Goal: Information Seeking & Learning: Learn about a topic

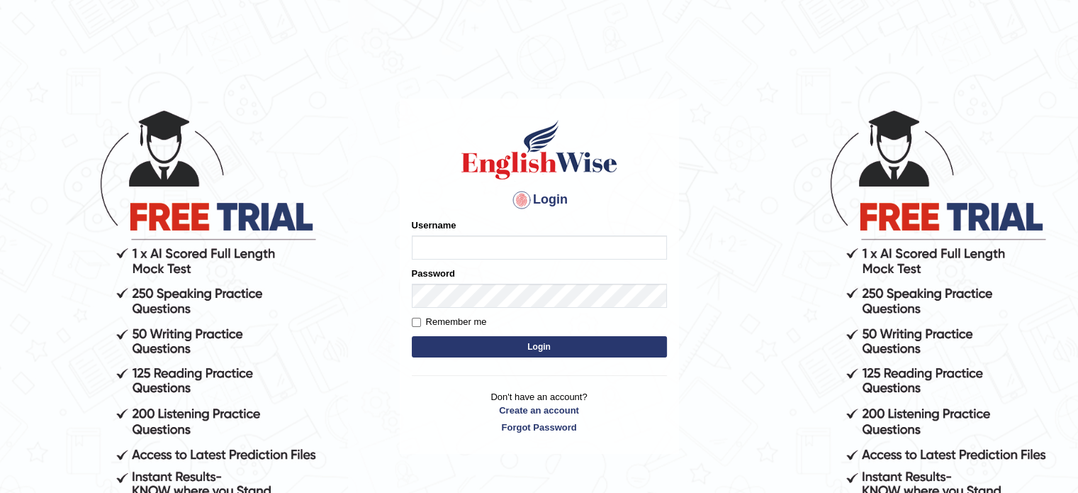
type input "Jagjot"
click at [566, 343] on button "Login" at bounding box center [539, 346] width 255 height 21
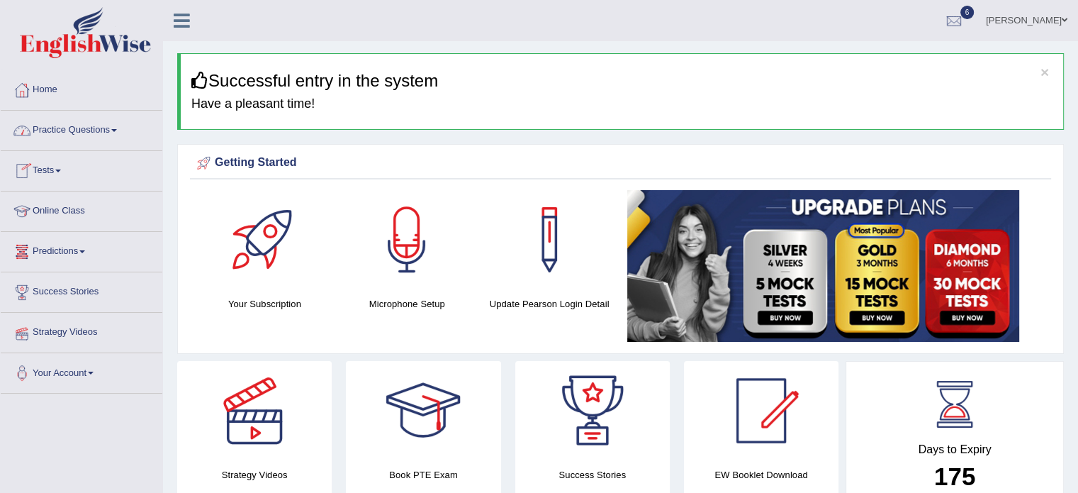
click at [57, 136] on link "Practice Questions" at bounding box center [82, 128] width 162 height 35
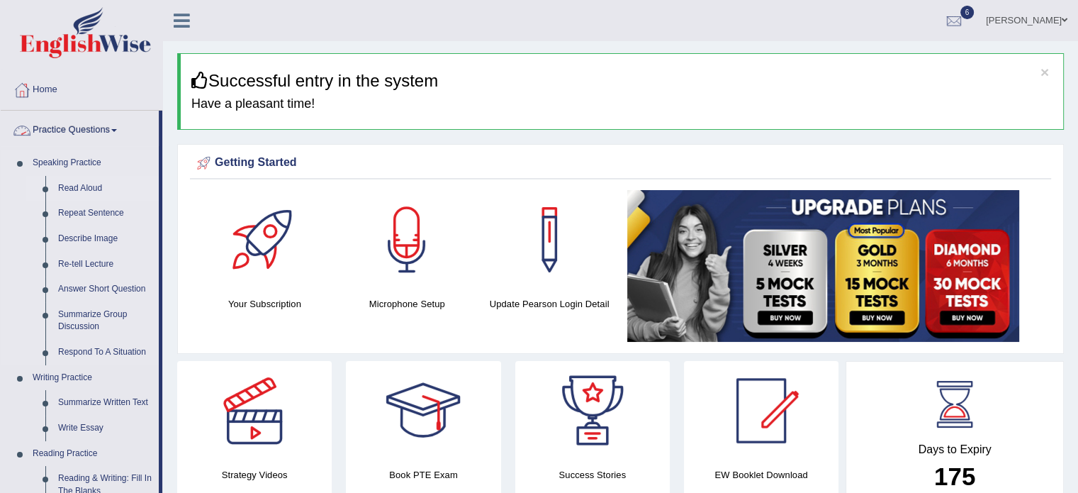
click at [83, 191] on link "Read Aloud" at bounding box center [105, 189] width 107 height 26
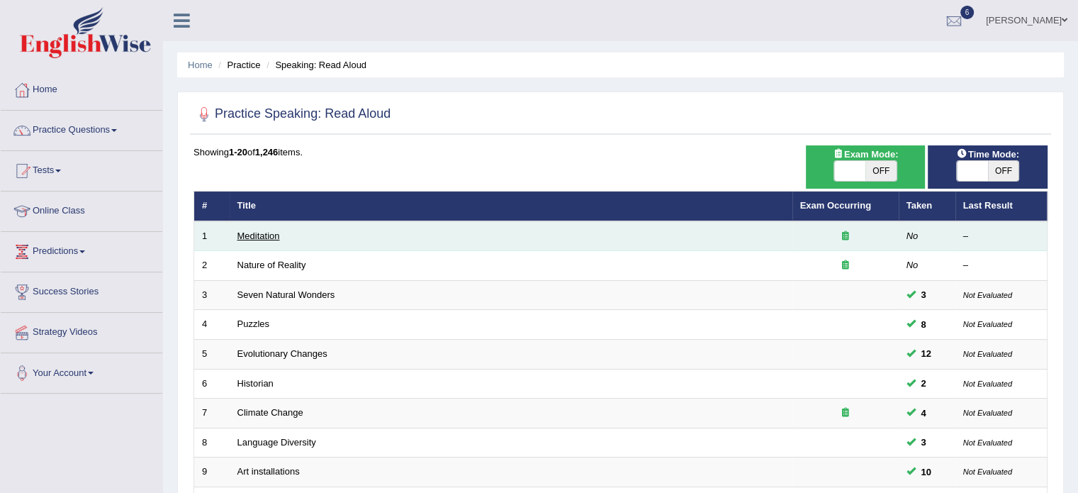
click at [262, 236] on link "Meditation" at bounding box center [258, 235] width 43 height 11
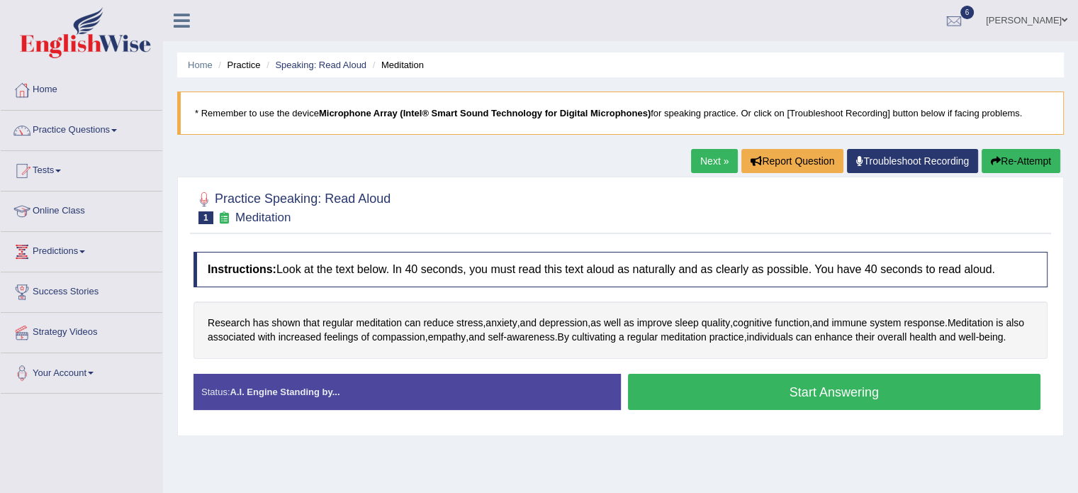
click at [796, 410] on button "Start Answering" at bounding box center [834, 392] width 413 height 36
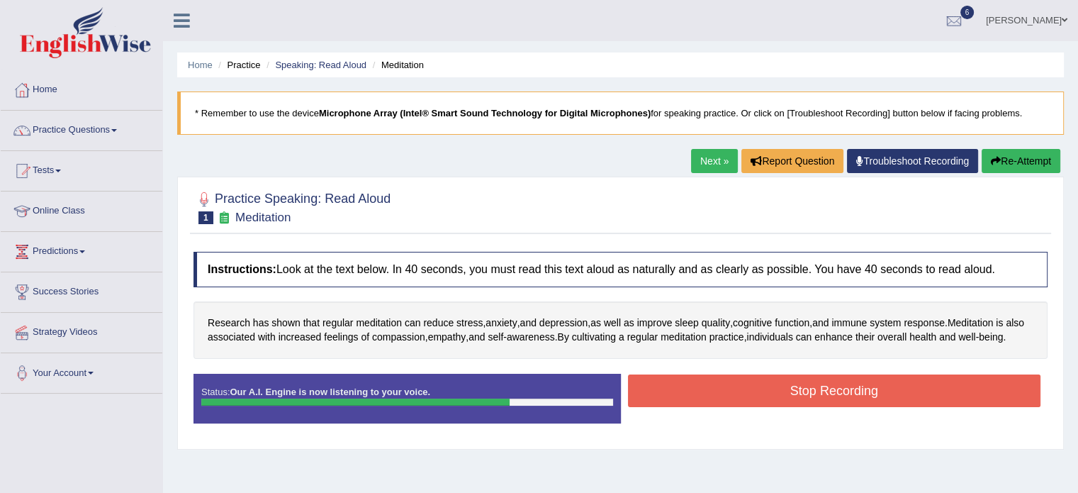
click at [796, 407] on button "Stop Recording" at bounding box center [834, 390] width 413 height 33
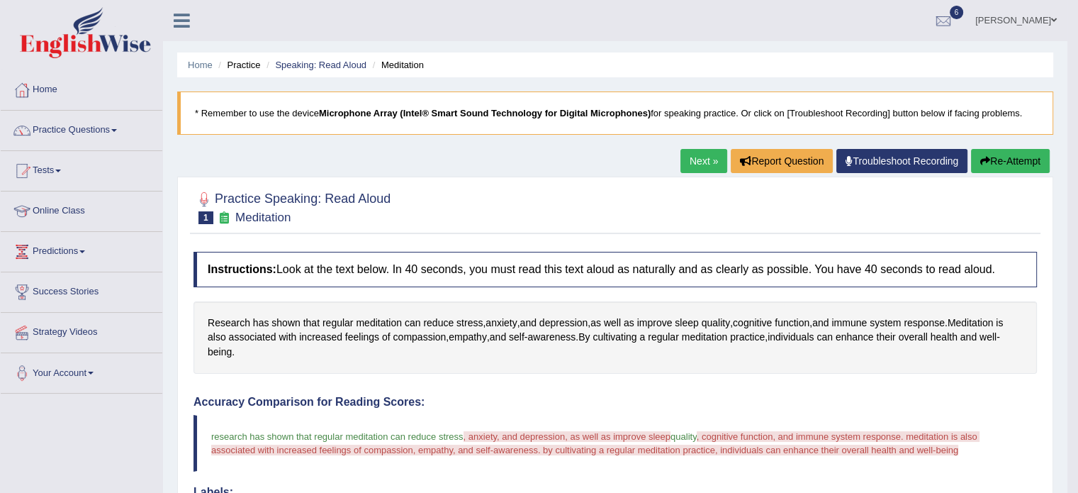
click at [1013, 150] on button "Re-Attempt" at bounding box center [1010, 161] width 79 height 24
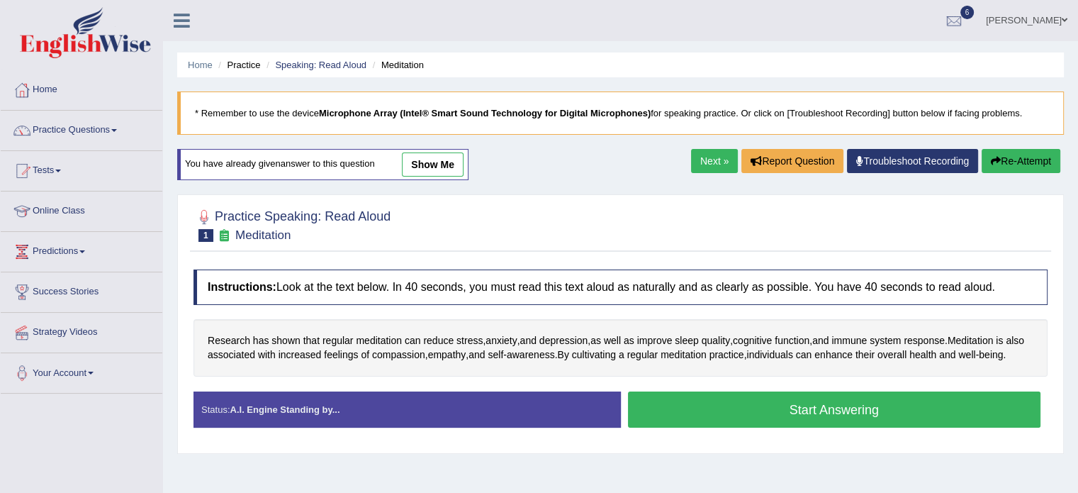
click at [737, 422] on button "Start Answering" at bounding box center [834, 409] width 413 height 36
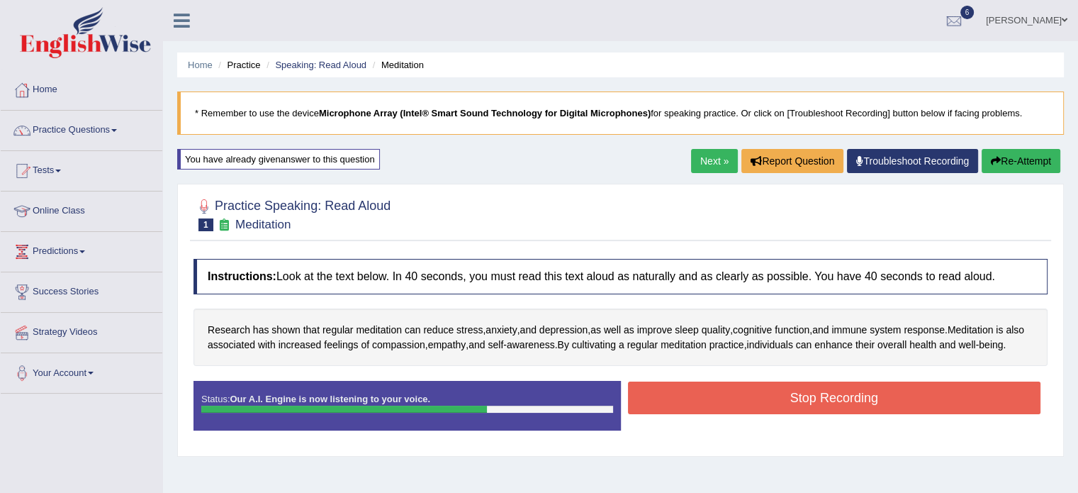
click at [737, 414] on button "Stop Recording" at bounding box center [834, 397] width 413 height 33
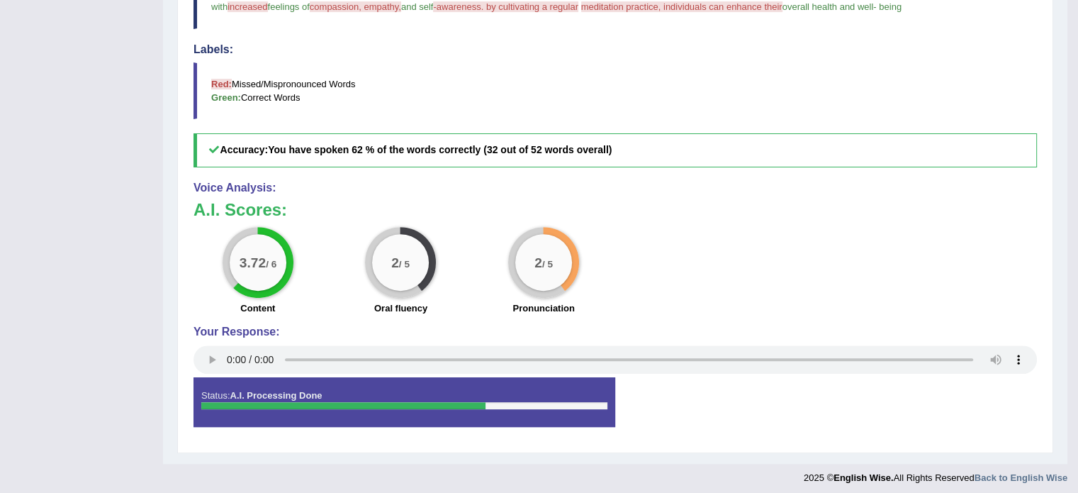
scroll to position [454, 0]
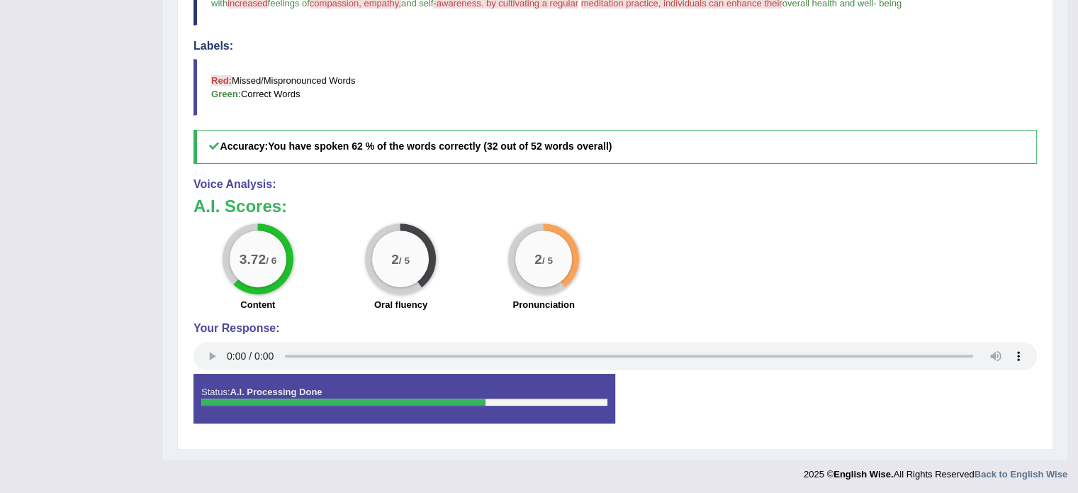
click at [875, 145] on h5 "Accuracy: You have spoken 62 % of the words correctly (32 out of 52 words overa…" at bounding box center [616, 146] width 844 height 33
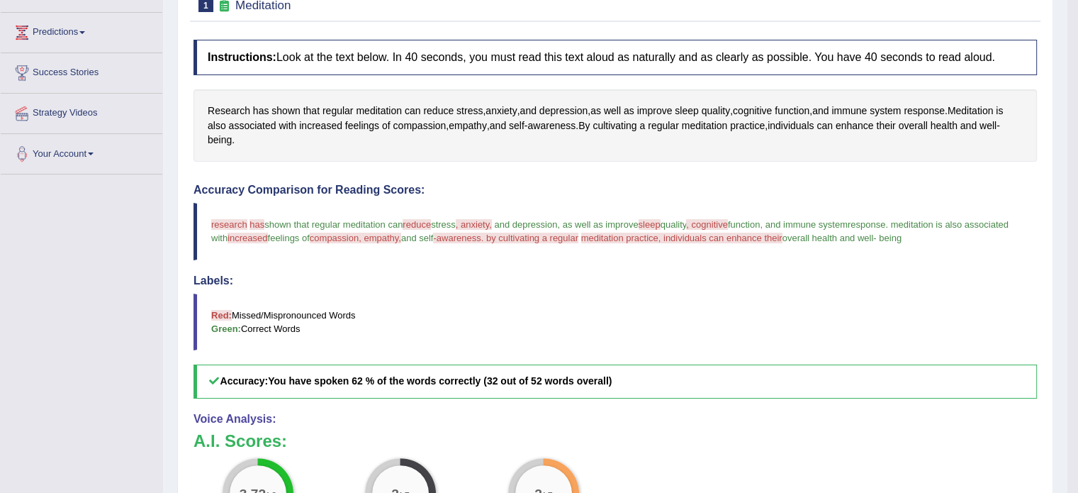
scroll to position [0, 0]
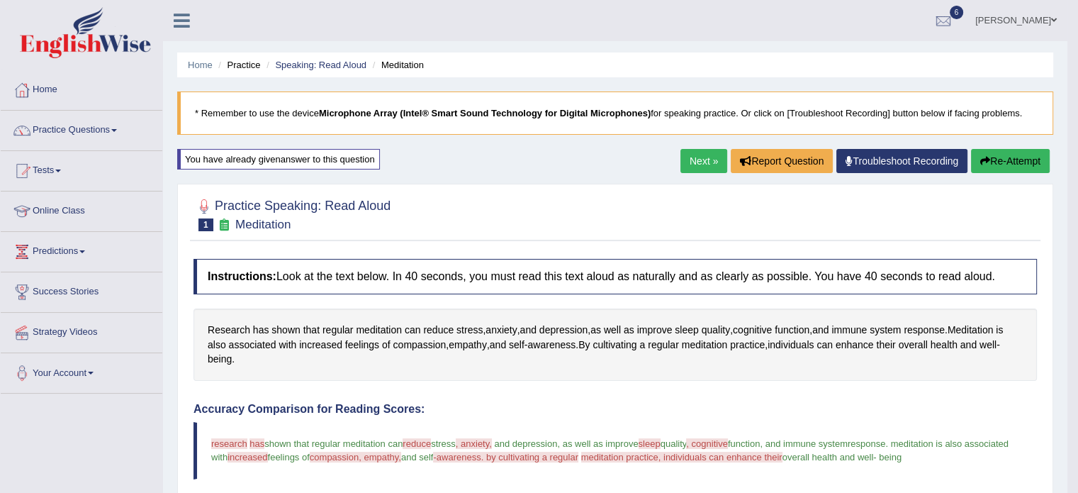
click at [1012, 164] on button "Re-Attempt" at bounding box center [1010, 161] width 79 height 24
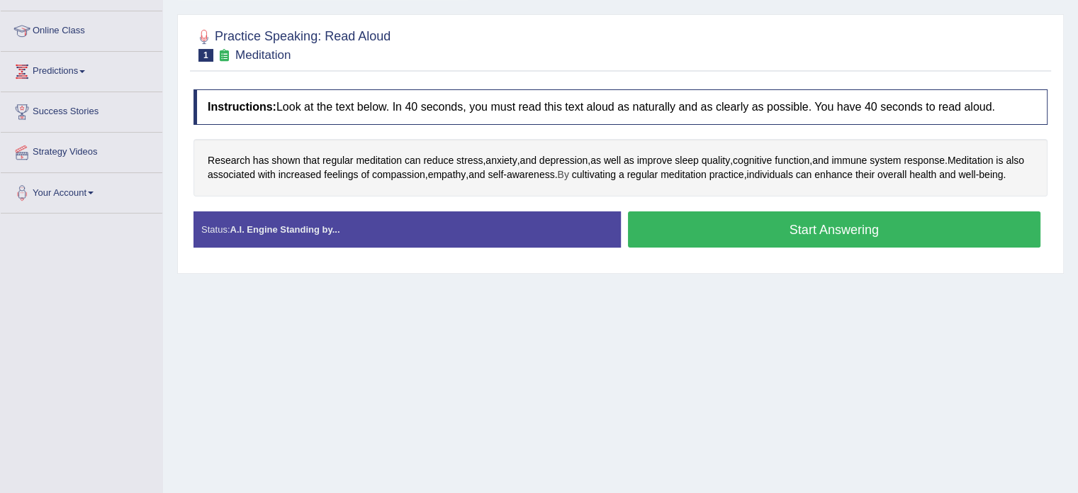
scroll to position [182, 0]
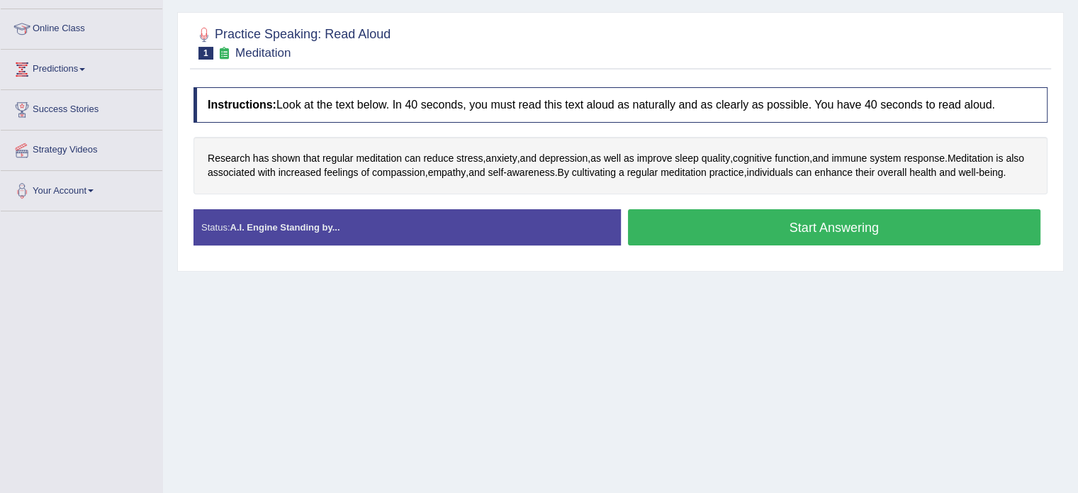
click at [797, 239] on button "Start Answering" at bounding box center [834, 227] width 413 height 36
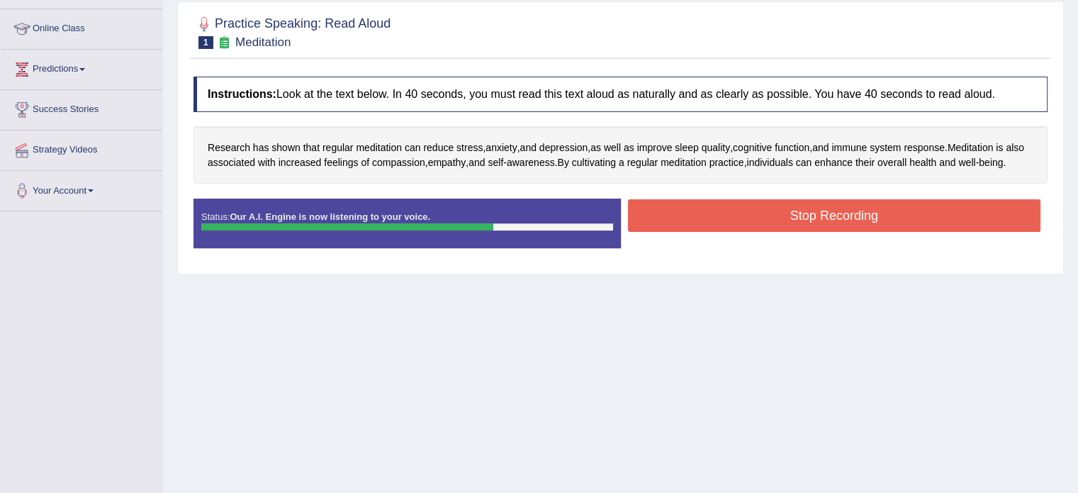
click at [797, 232] on button "Stop Recording" at bounding box center [834, 215] width 413 height 33
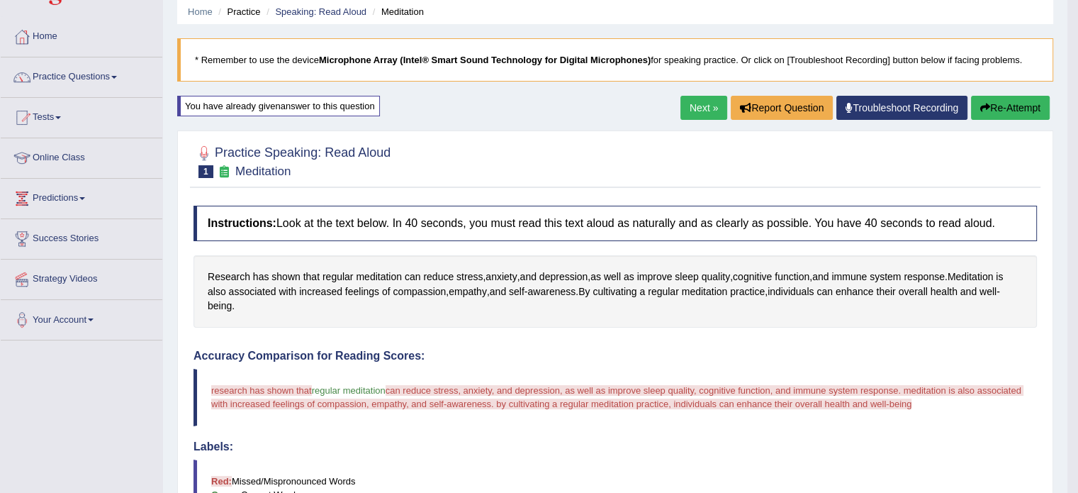
scroll to position [0, 0]
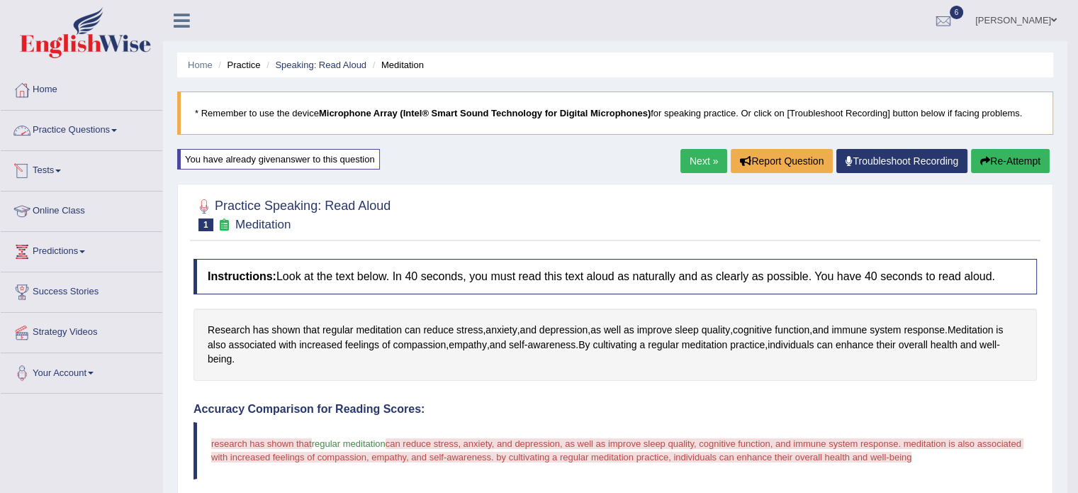
click at [106, 130] on link "Practice Questions" at bounding box center [82, 128] width 162 height 35
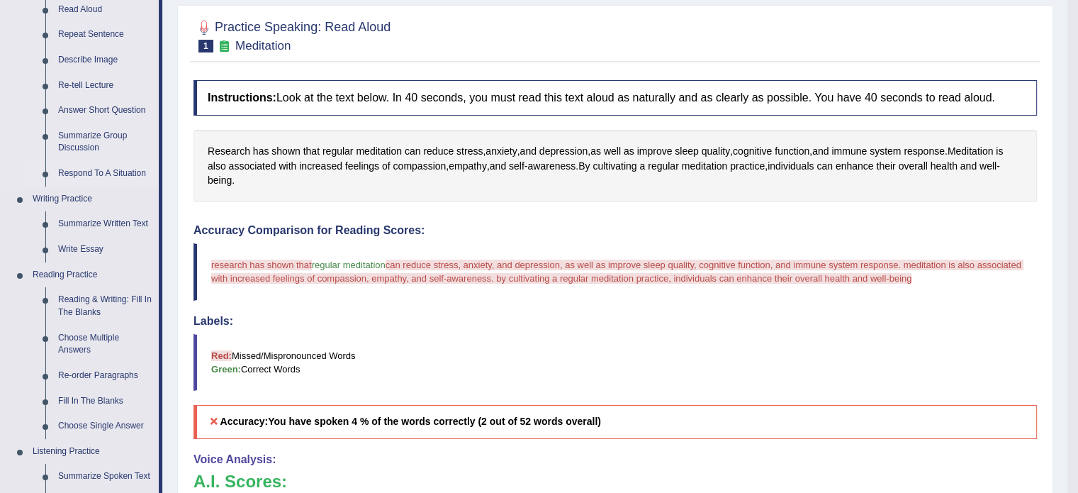
scroll to position [180, 0]
click at [99, 220] on link "Summarize Written Text" at bounding box center [105, 223] width 107 height 26
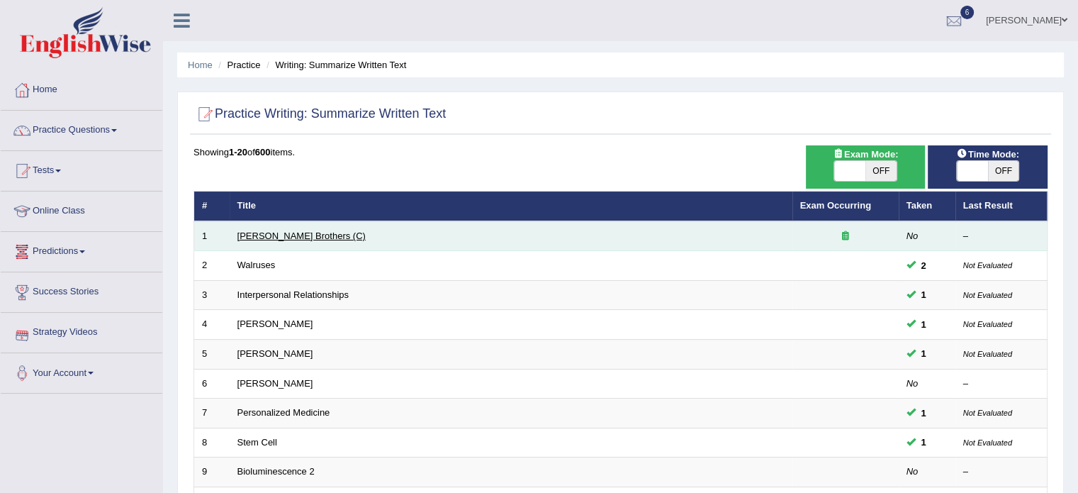
click at [295, 235] on link "[PERSON_NAME] Brothers (C)" at bounding box center [301, 235] width 128 height 11
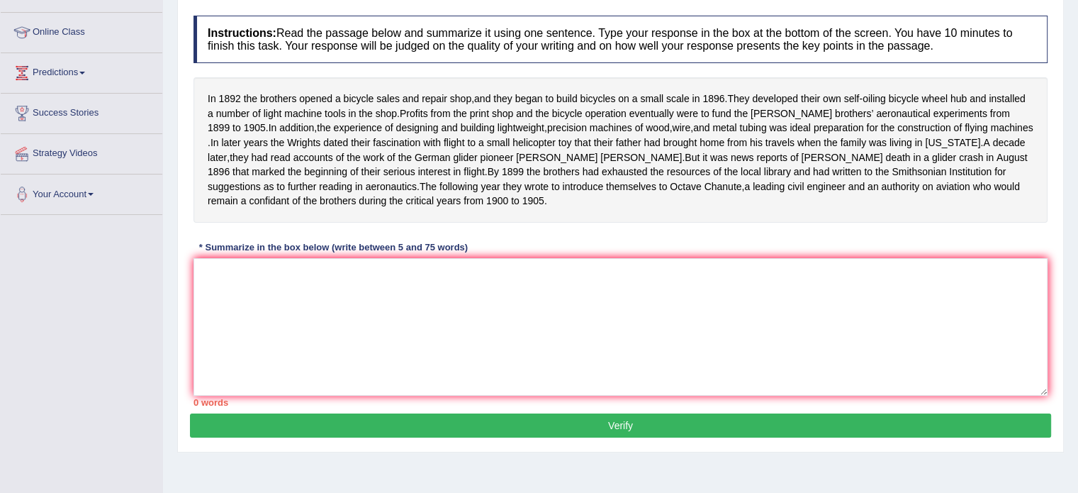
scroll to position [180, 0]
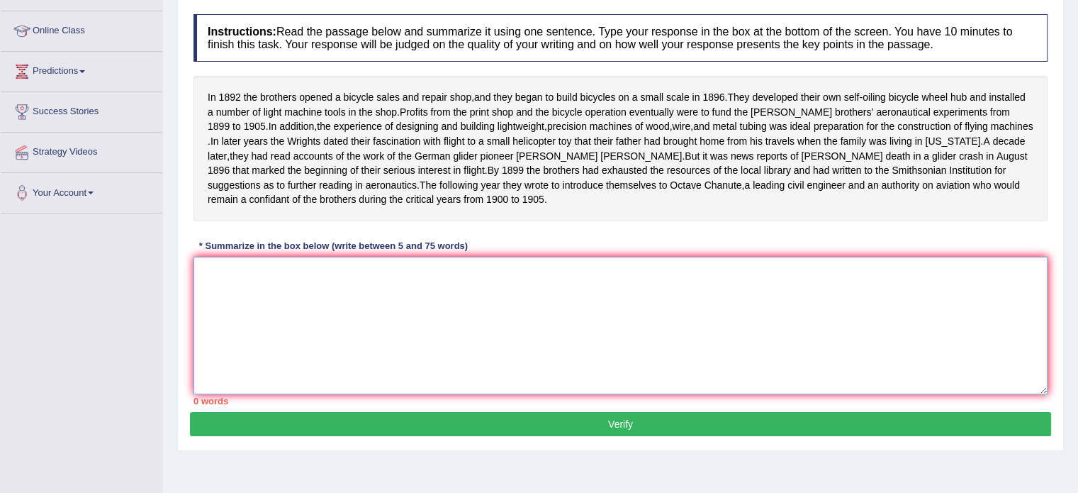
click at [331, 290] on textarea at bounding box center [621, 326] width 854 height 138
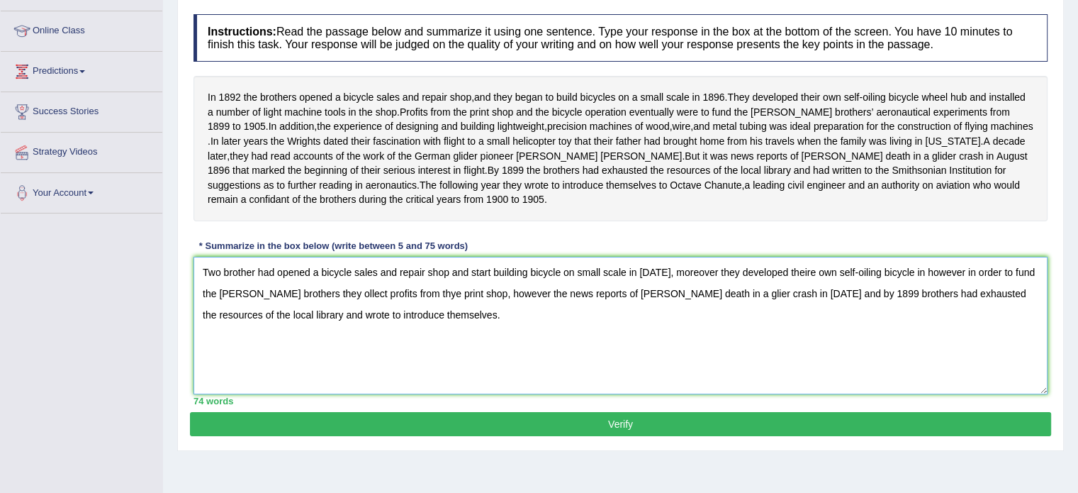
type textarea "Two brother had opened a bicycle sales and repair shop and start building bicyc…"
click at [556, 436] on button "Verify" at bounding box center [620, 424] width 861 height 24
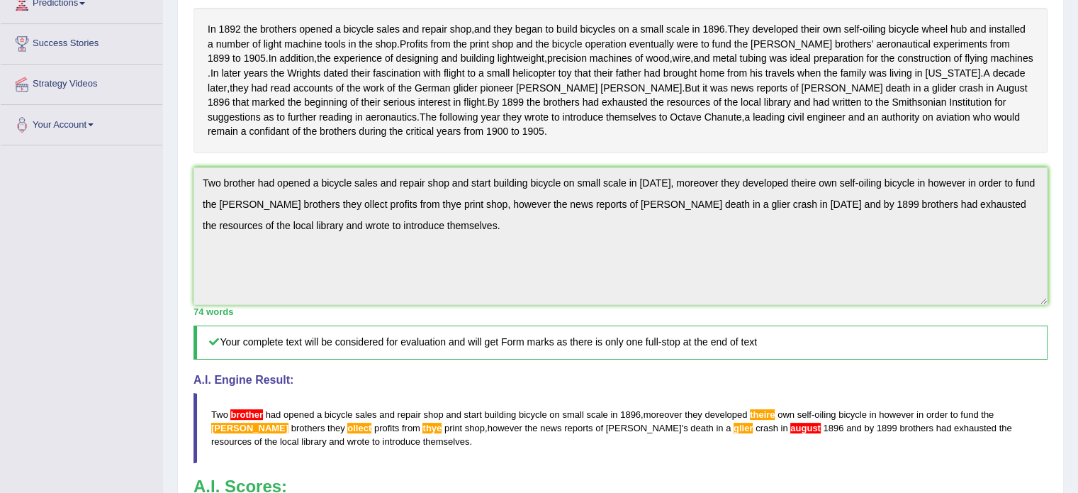
scroll to position [473, 0]
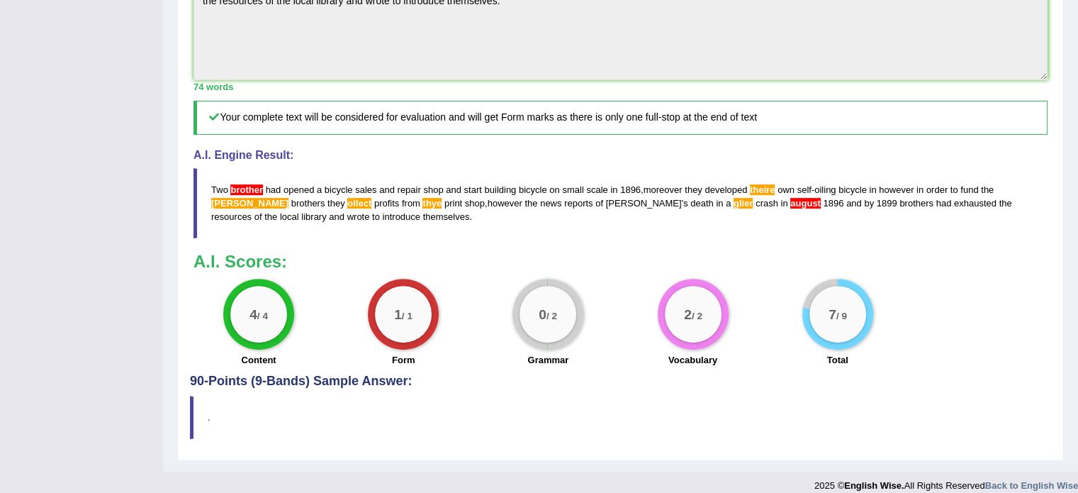
click at [544, 349] on div "0 / 2" at bounding box center [548, 314] width 71 height 71
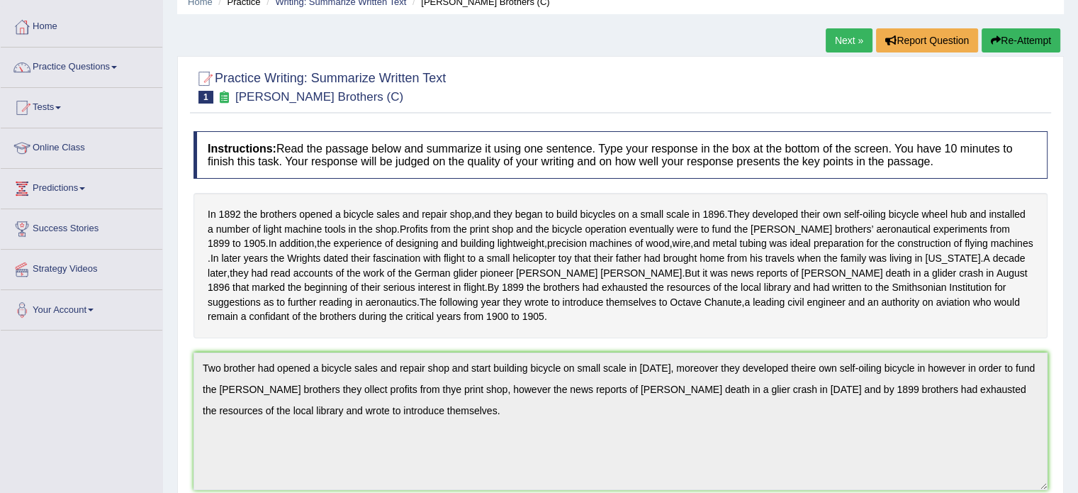
scroll to position [0, 0]
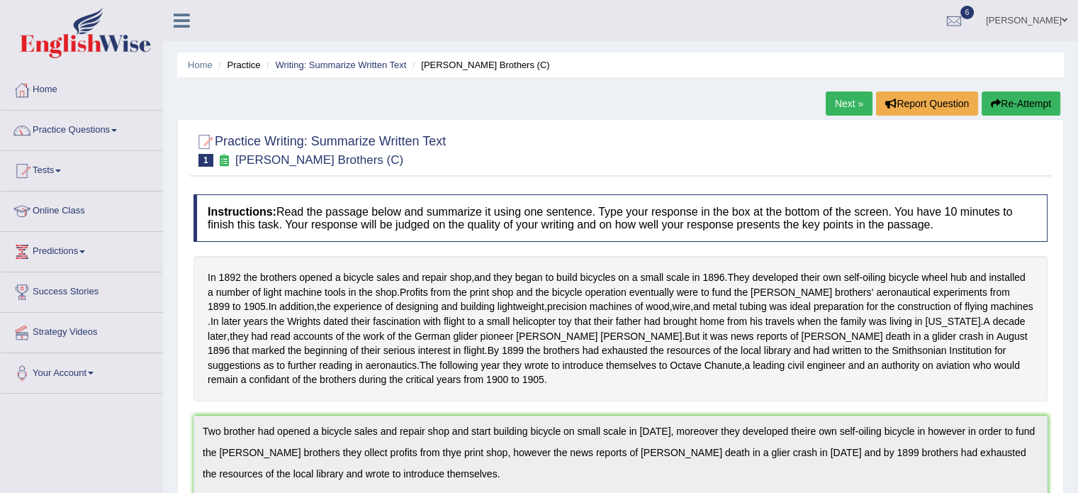
click at [856, 103] on link "Next »" at bounding box center [849, 103] width 47 height 24
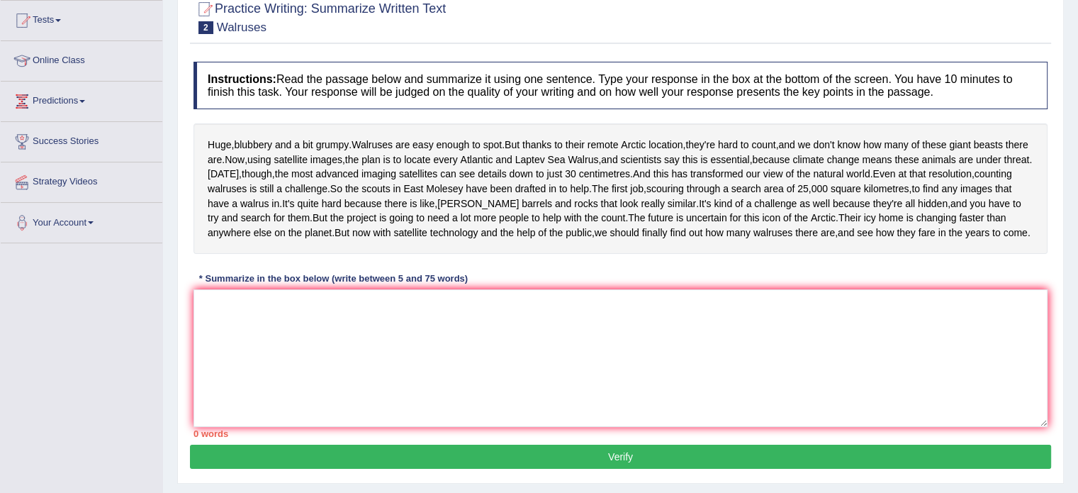
scroll to position [258, 0]
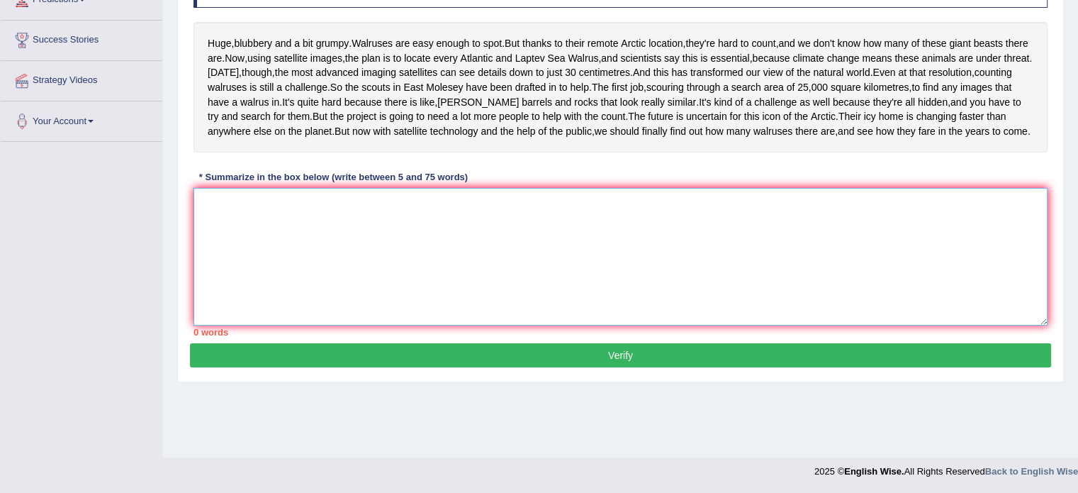
click at [639, 325] on textarea at bounding box center [621, 257] width 854 height 138
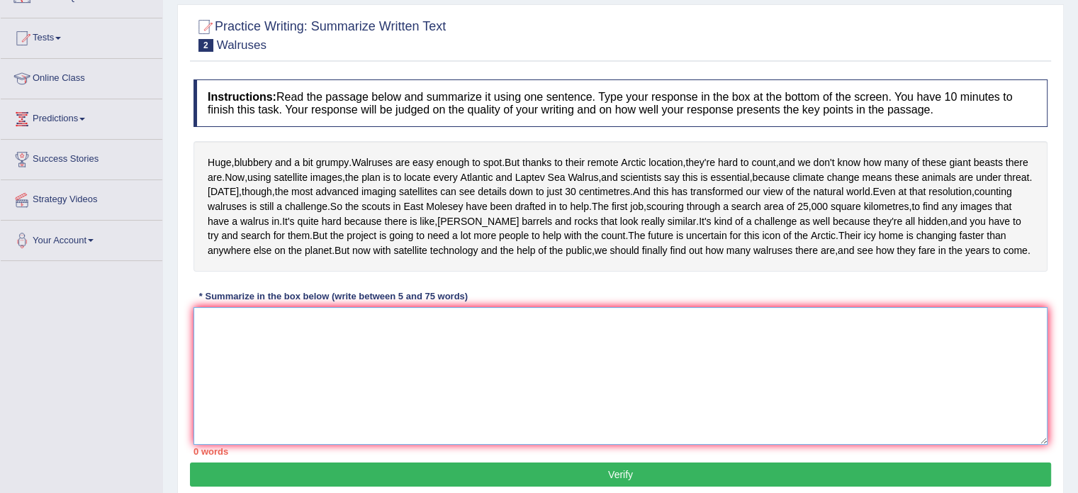
scroll to position [123, 0]
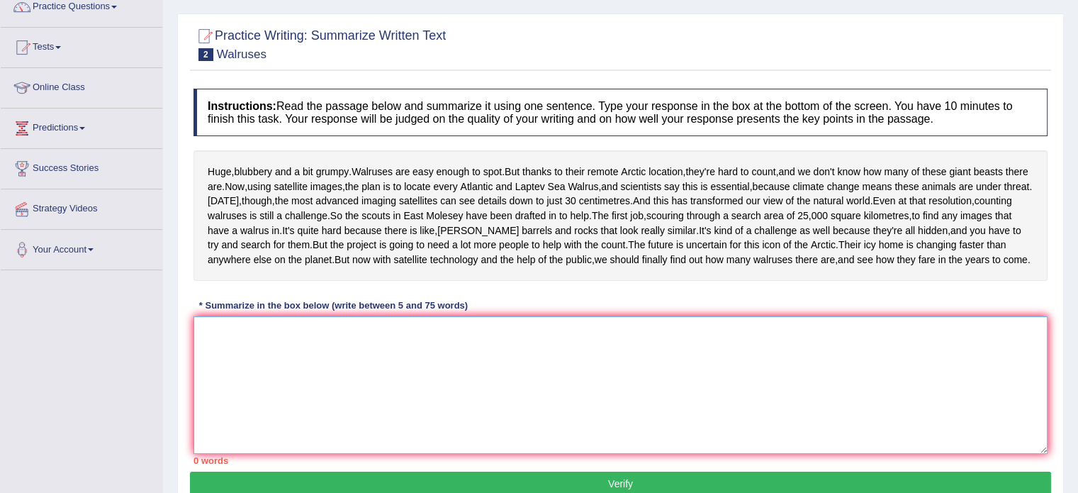
click at [485, 453] on textarea at bounding box center [621, 385] width 854 height 138
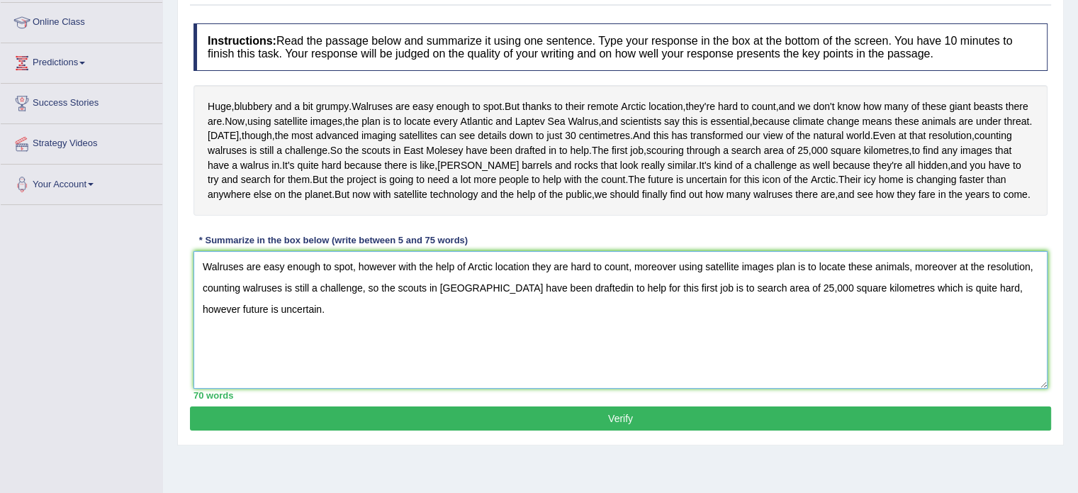
scroll to position [258, 0]
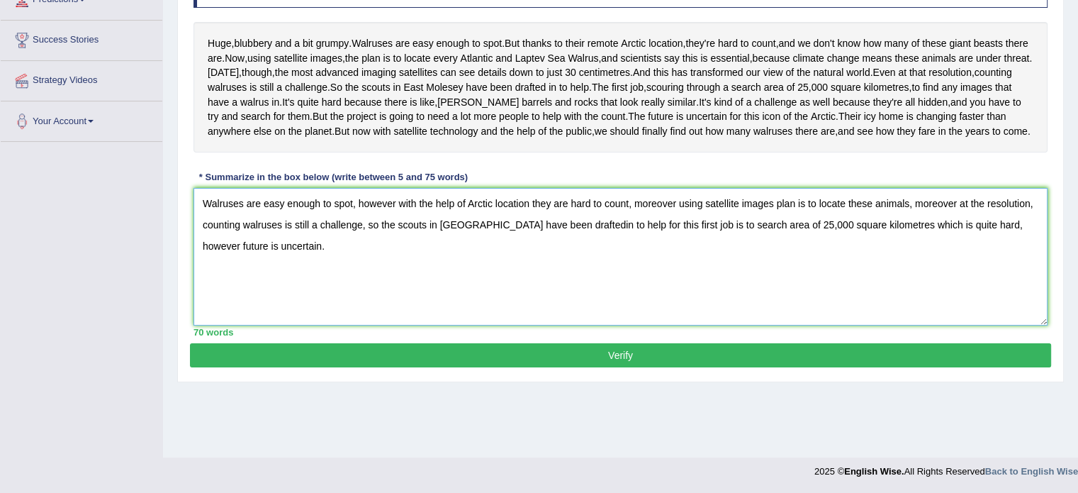
type textarea "Walruses are easy enough to spot, however with the help of Arctic location they…"
click at [610, 367] on button "Verify" at bounding box center [620, 355] width 861 height 24
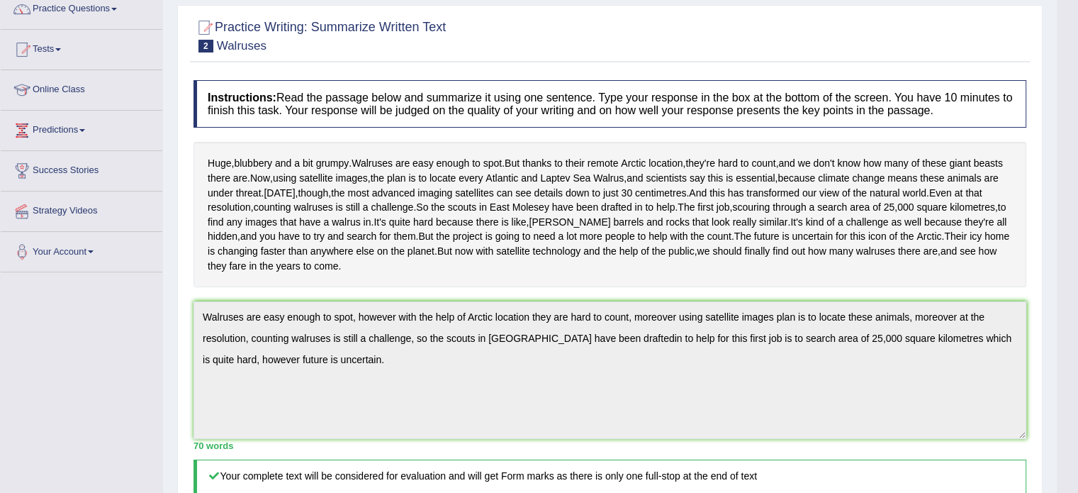
scroll to position [0, 0]
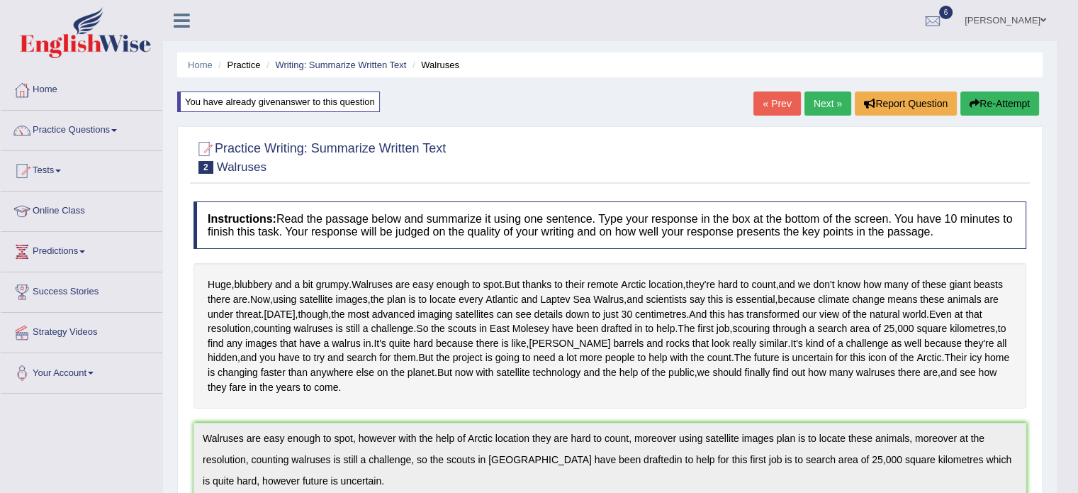
click at [828, 105] on link "Next »" at bounding box center [828, 103] width 47 height 24
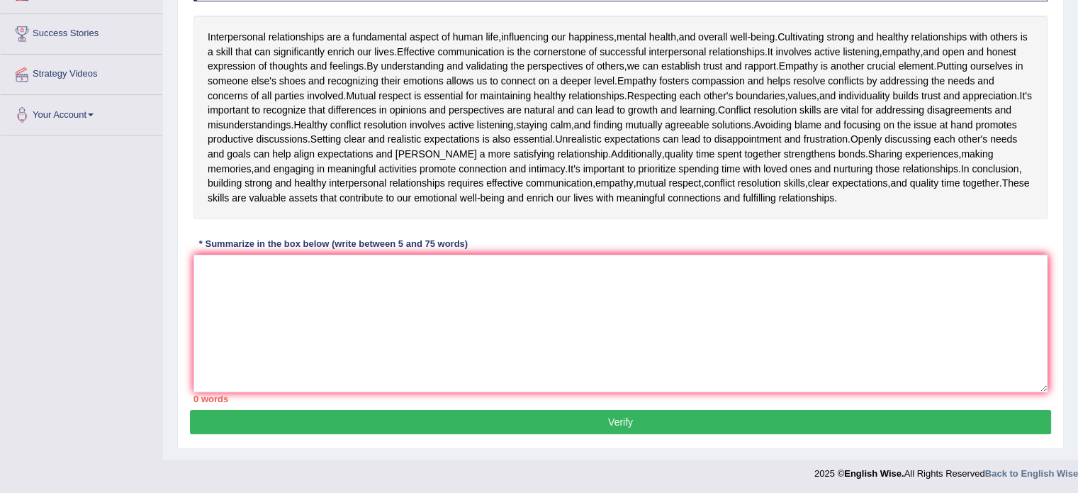
scroll to position [257, 0]
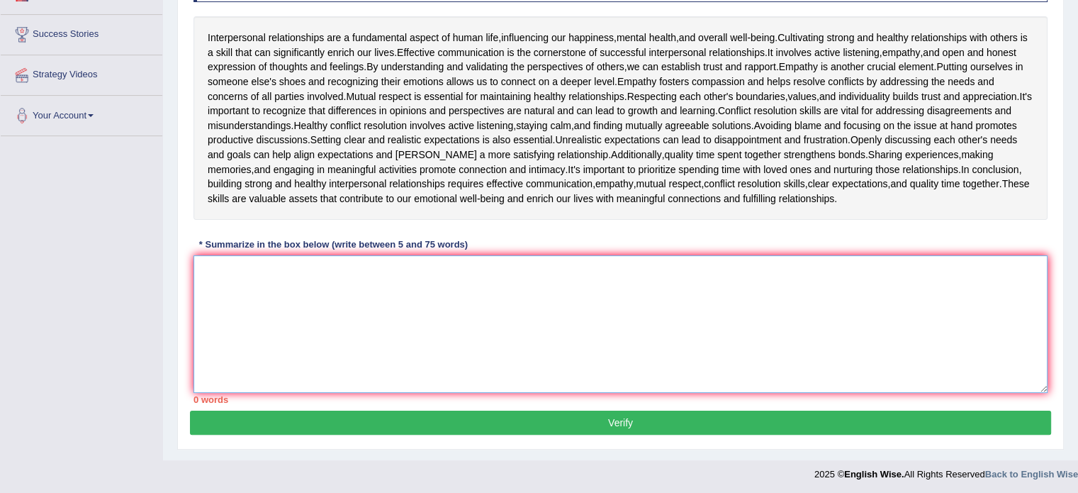
click at [595, 359] on textarea at bounding box center [621, 324] width 854 height 138
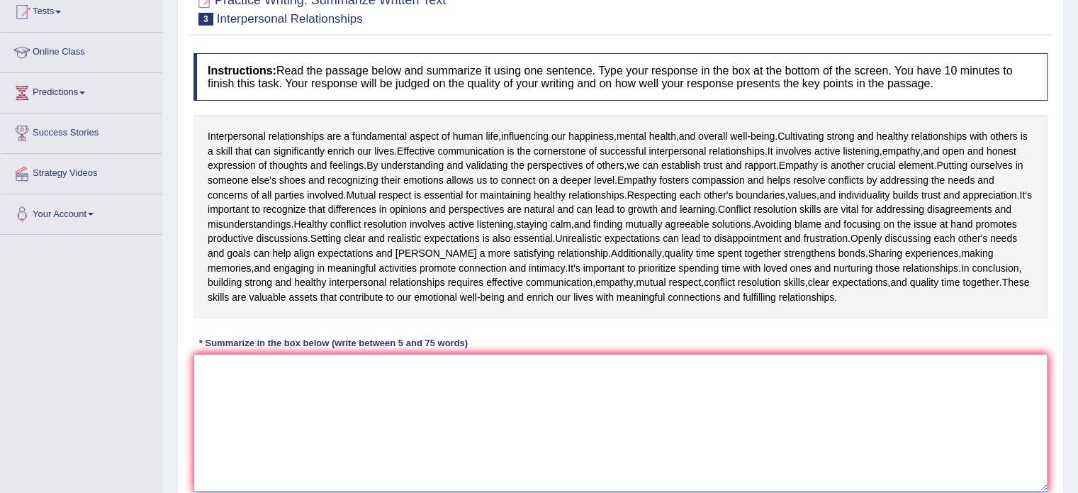
scroll to position [159, 0]
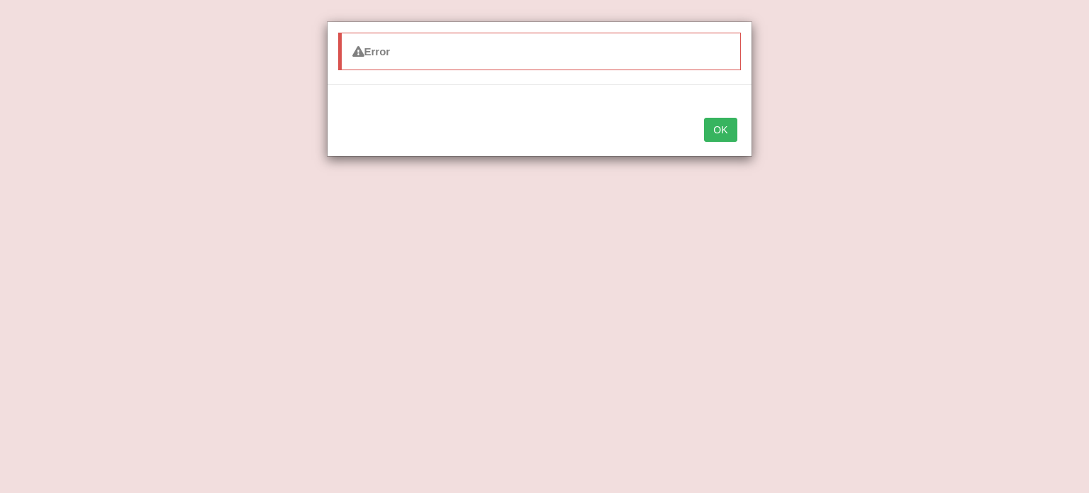
type textarea "Human life have fundamental aspect with interpersonal relation"
click at [723, 124] on button "OK" at bounding box center [720, 130] width 33 height 24
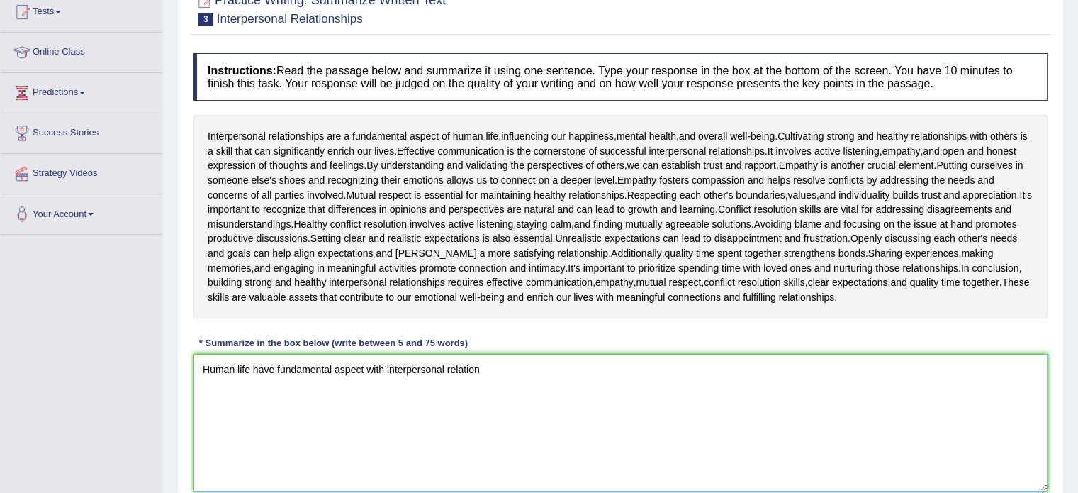
click at [500, 368] on textarea "Human life have fundamental aspect with interpersonal relation" at bounding box center [621, 423] width 854 height 138
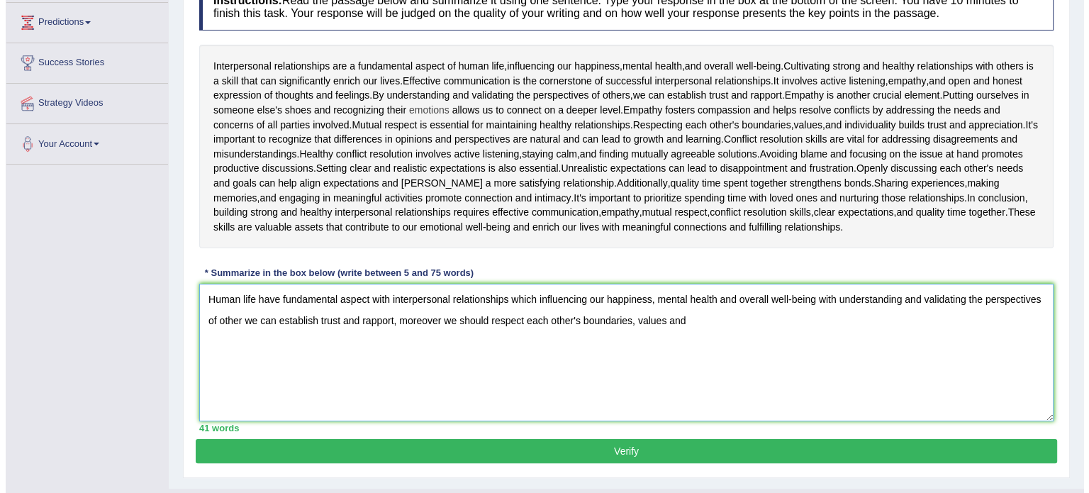
scroll to position [228, 0]
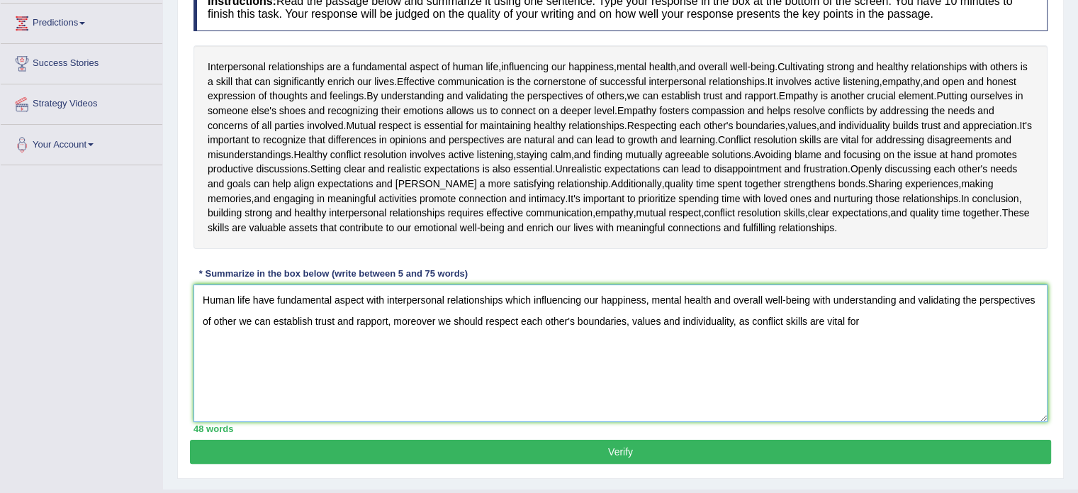
drag, startPoint x: 946, startPoint y: 142, endPoint x: 795, endPoint y: 371, distance: 273.9
click at [795, 371] on textarea "Human life have fundamental aspect with interpersonal relationships which influ…" at bounding box center [621, 353] width 854 height 138
click at [902, 317] on textarea "Human life have fundamental aspect with interpersonal relationships which influ…" at bounding box center [621, 353] width 854 height 138
drag, startPoint x: 844, startPoint y: 164, endPoint x: 984, endPoint y: 161, distance: 140.4
click at [984, 161] on div "Interpersonal relationships are a fundamental aspect of human life , influencin…" at bounding box center [621, 146] width 854 height 203
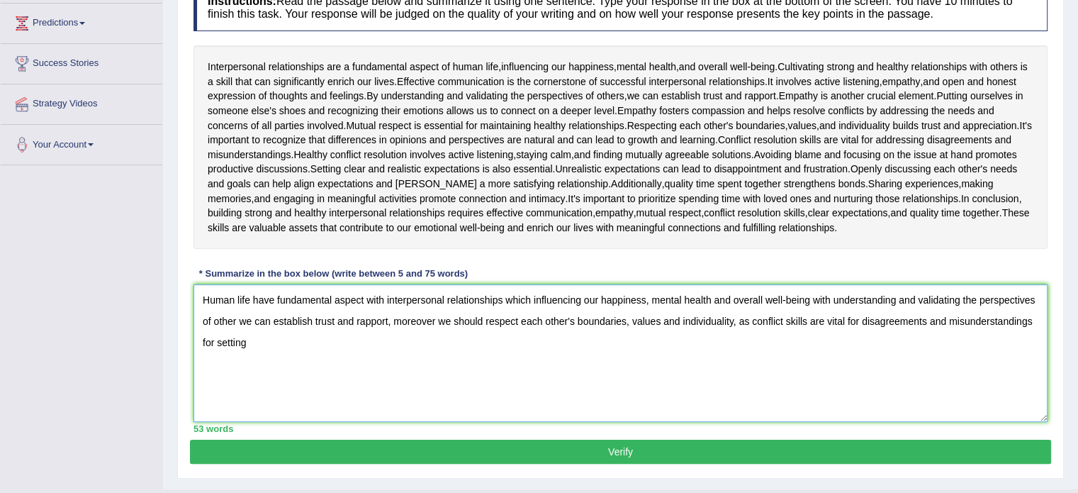
click at [261, 337] on textarea "Human life have fundamental aspect with interpersonal relationships which influ…" at bounding box center [621, 353] width 854 height 138
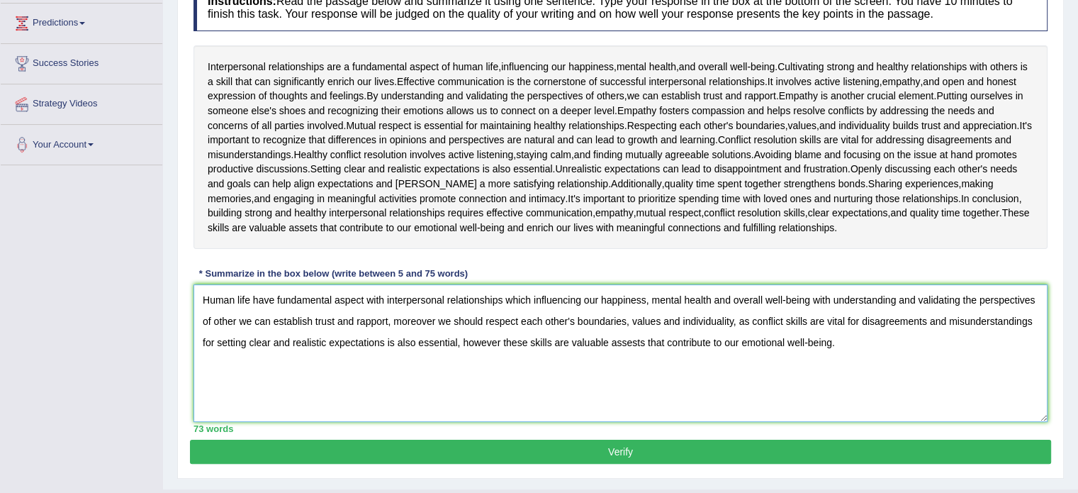
type textarea "Human life have fundamental aspect with interpersonal relationships which influ…"
click at [616, 449] on button "Verify" at bounding box center [620, 451] width 861 height 24
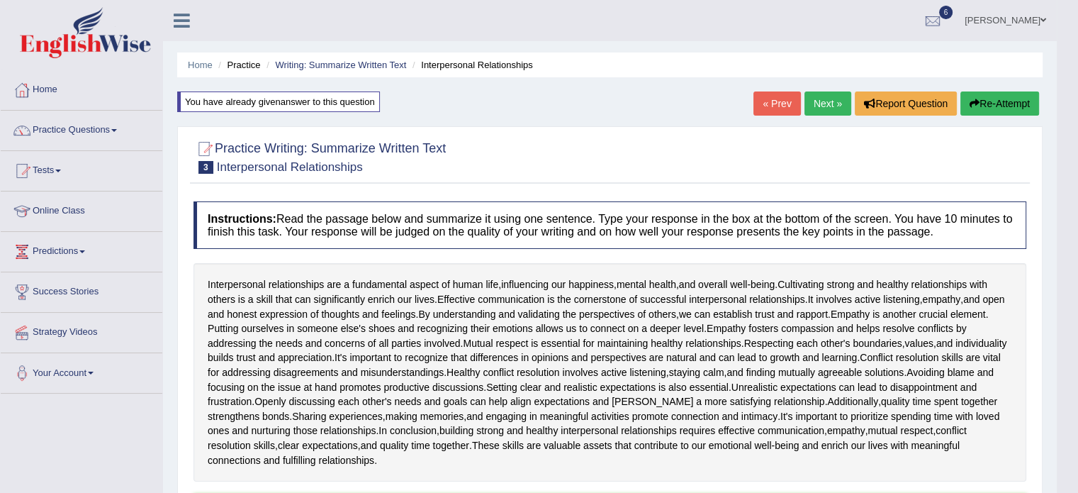
scroll to position [0, 0]
click at [811, 96] on link "Next »" at bounding box center [828, 103] width 47 height 24
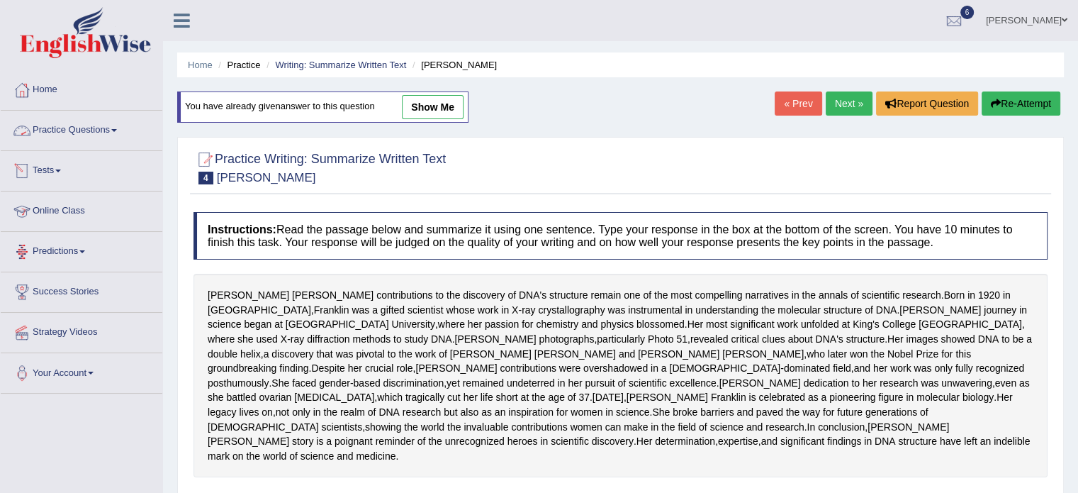
click at [79, 130] on link "Practice Questions" at bounding box center [82, 128] width 162 height 35
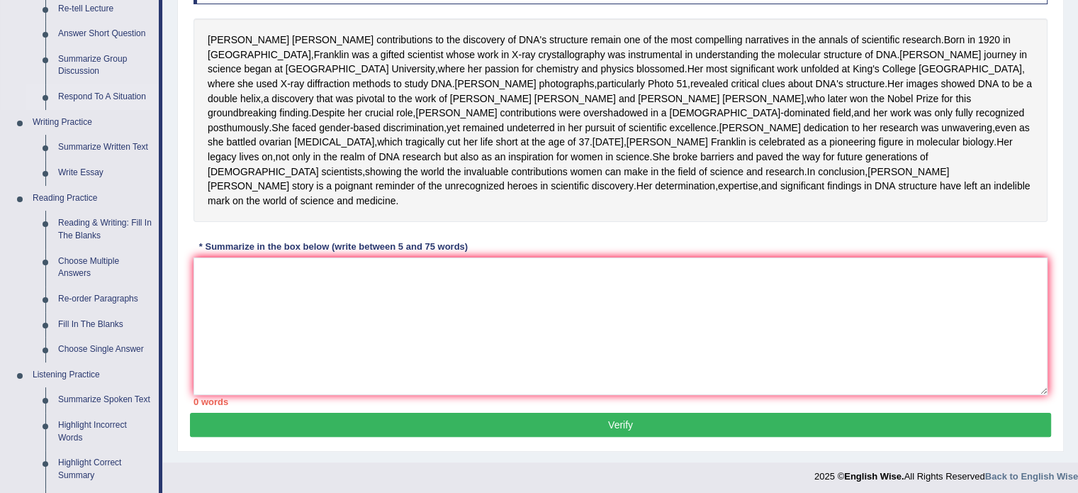
scroll to position [255, 0]
click at [72, 168] on link "Write Essay" at bounding box center [105, 173] width 107 height 26
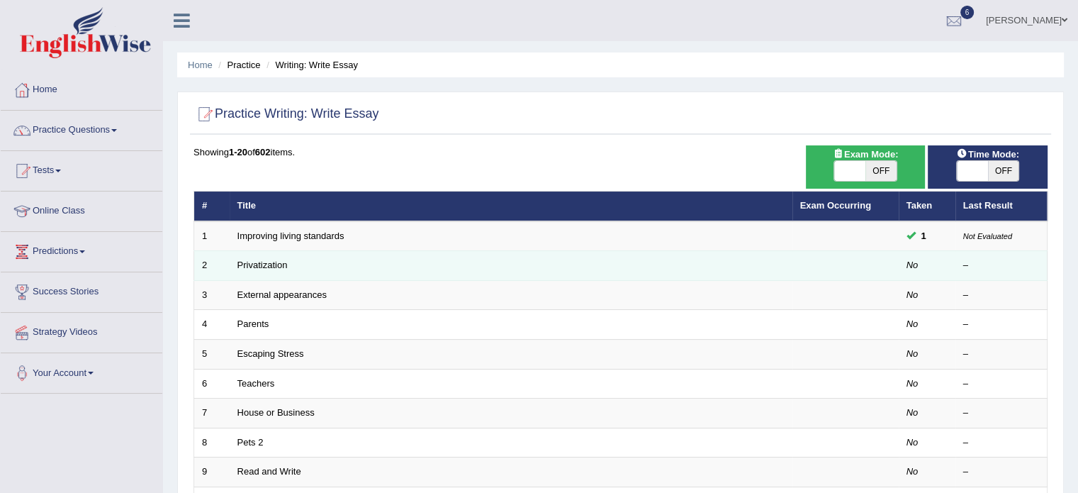
click at [269, 269] on link "Privatization" at bounding box center [262, 264] width 50 height 11
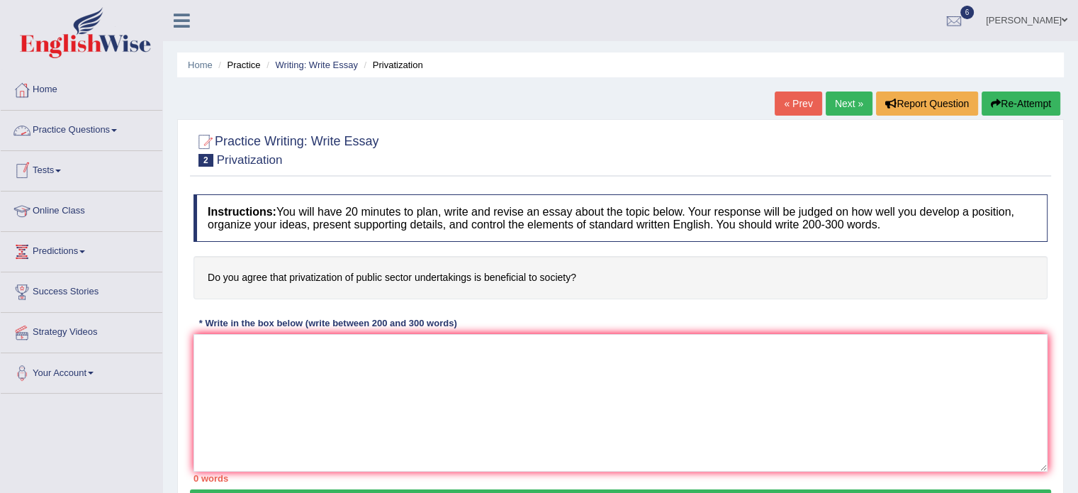
click at [90, 130] on link "Practice Questions" at bounding box center [82, 128] width 162 height 35
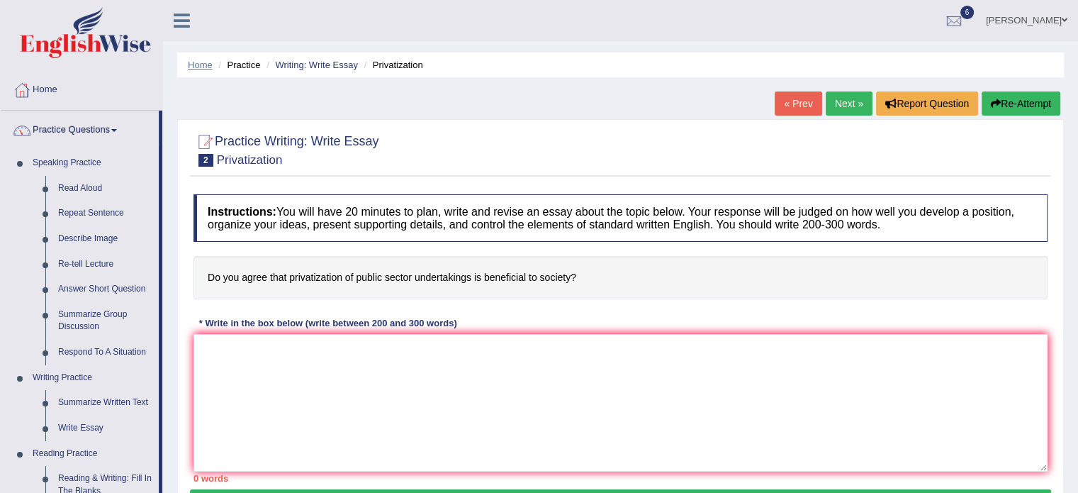
click at [200, 61] on link "Home" at bounding box center [200, 65] width 25 height 11
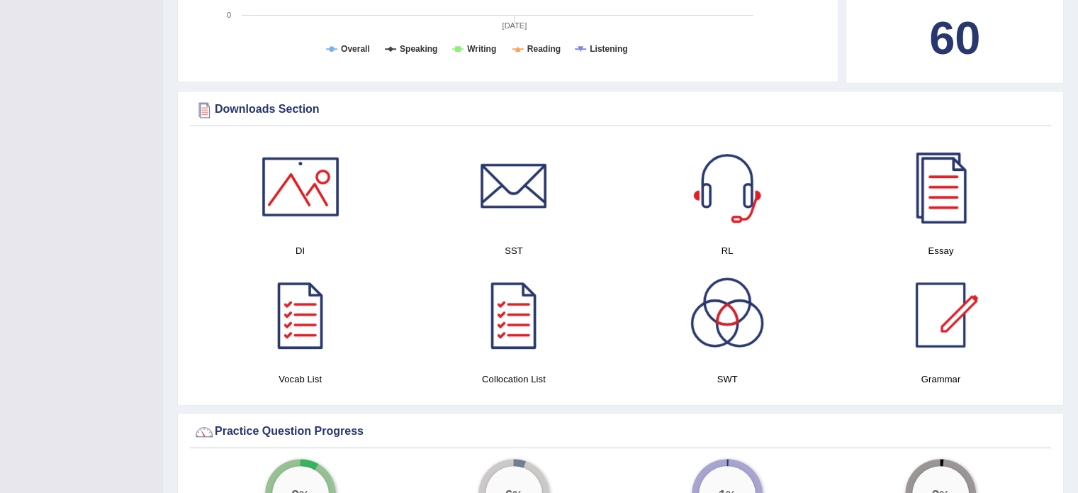
scroll to position [635, 0]
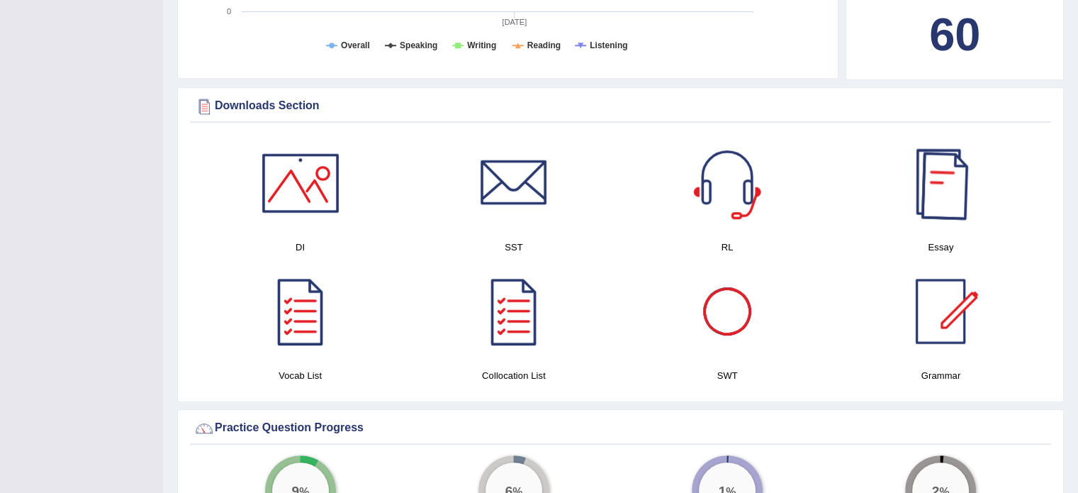
click at [939, 208] on div at bounding box center [940, 182] width 99 height 99
